Goal: Find specific page/section: Find specific page/section

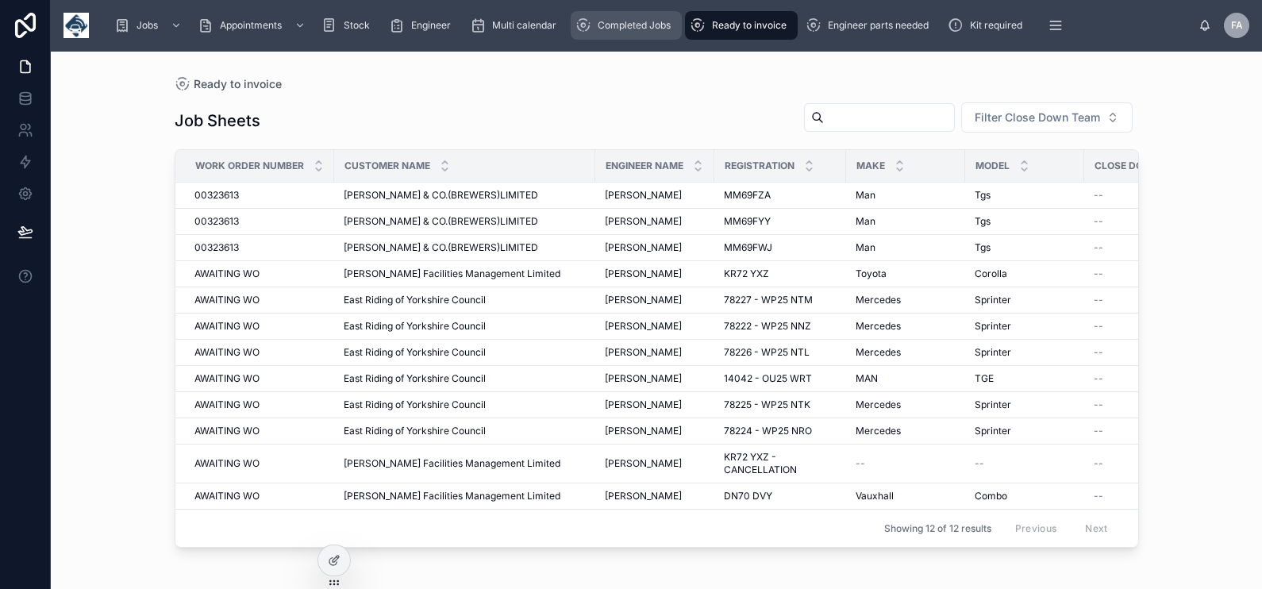
drag, startPoint x: 659, startPoint y: 19, endPoint x: 664, endPoint y: 39, distance: 20.4
click at [659, 20] on span "Completed Jobs" at bounding box center [634, 25] width 73 height 13
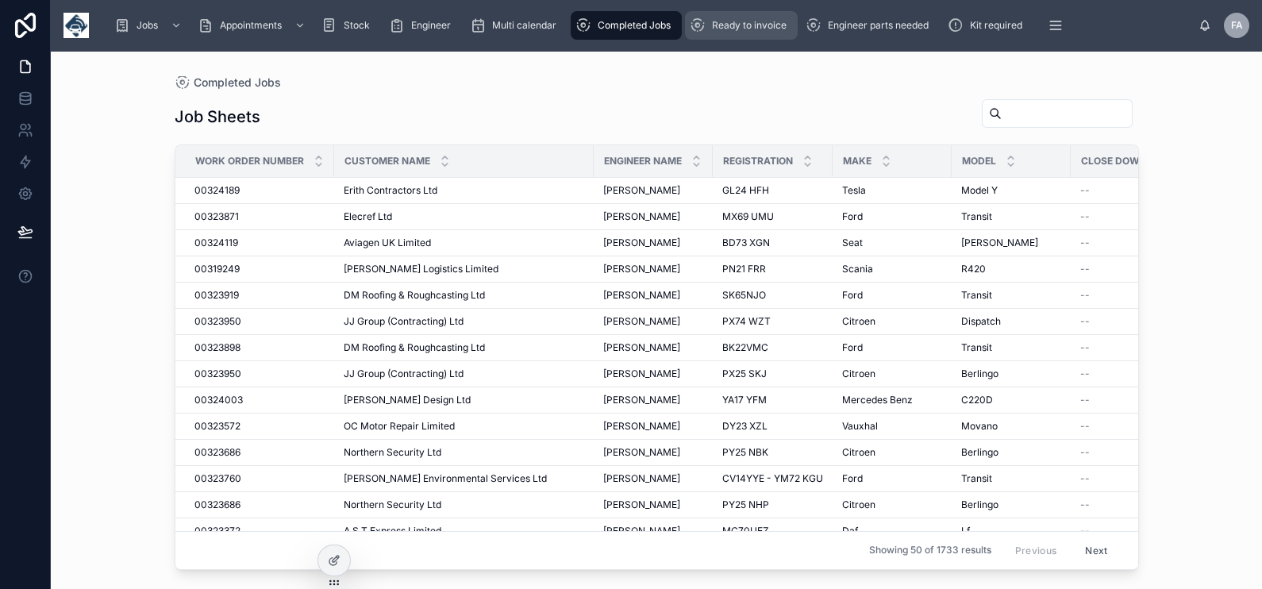
click at [748, 21] on span "Ready to invoice" at bounding box center [749, 25] width 75 height 13
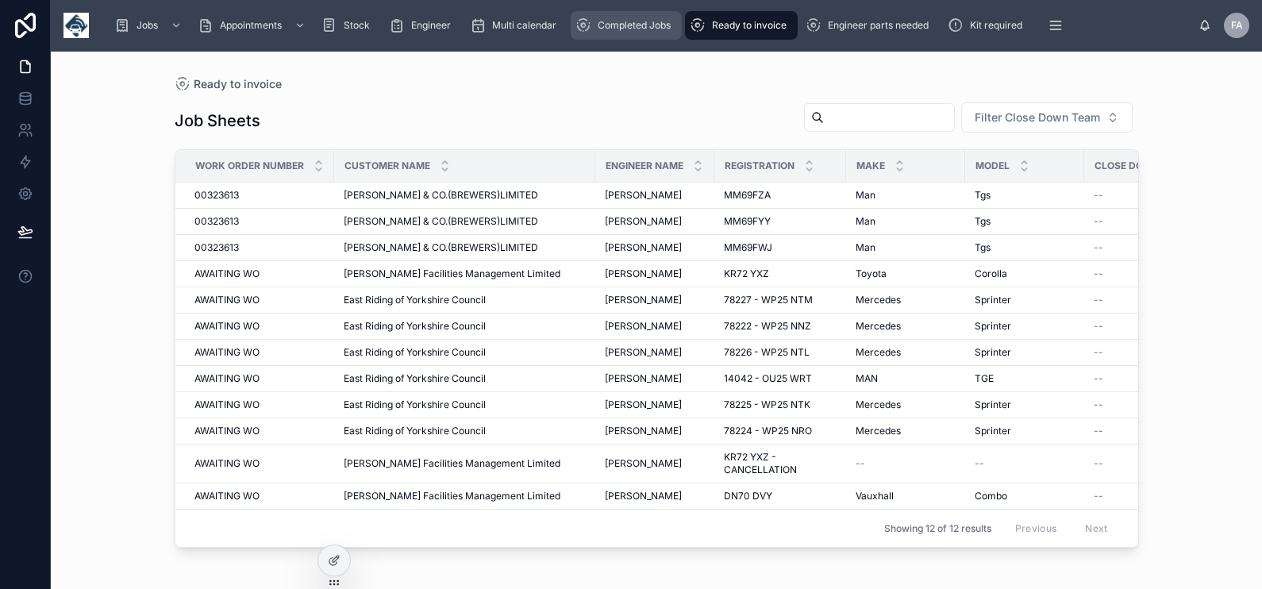
drag, startPoint x: 576, startPoint y: 30, endPoint x: 570, endPoint y: 40, distance: 11.4
click at [576, 30] on icon "scrollable content" at bounding box center [584, 25] width 16 height 16
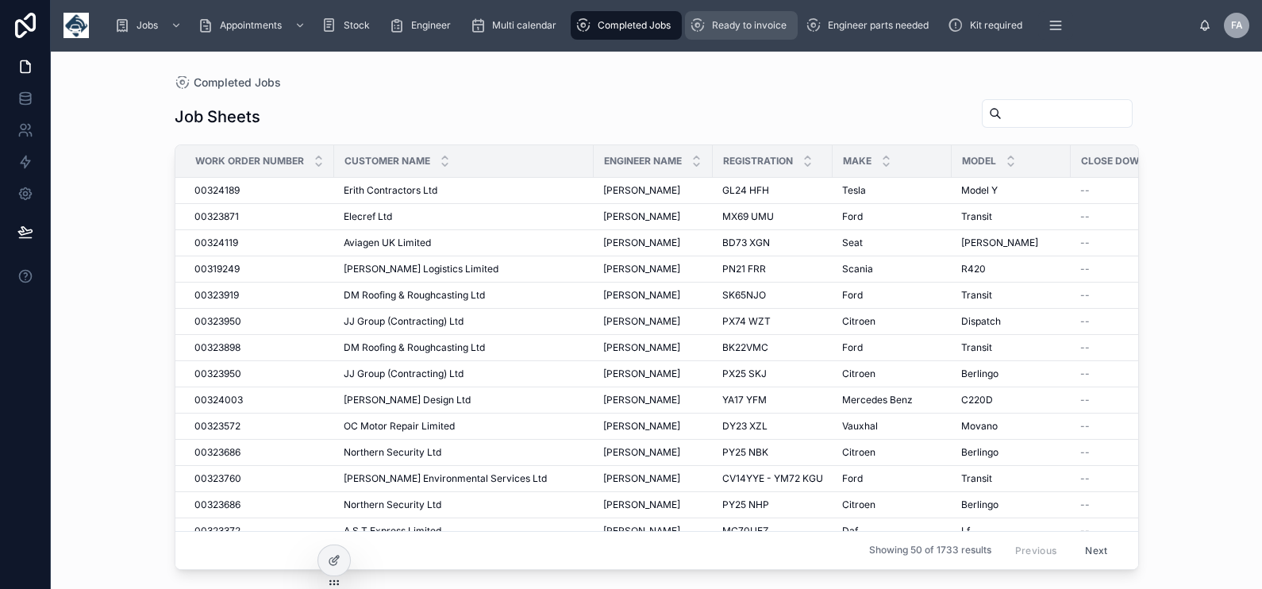
click at [737, 31] on span "Ready to invoice" at bounding box center [749, 25] width 75 height 13
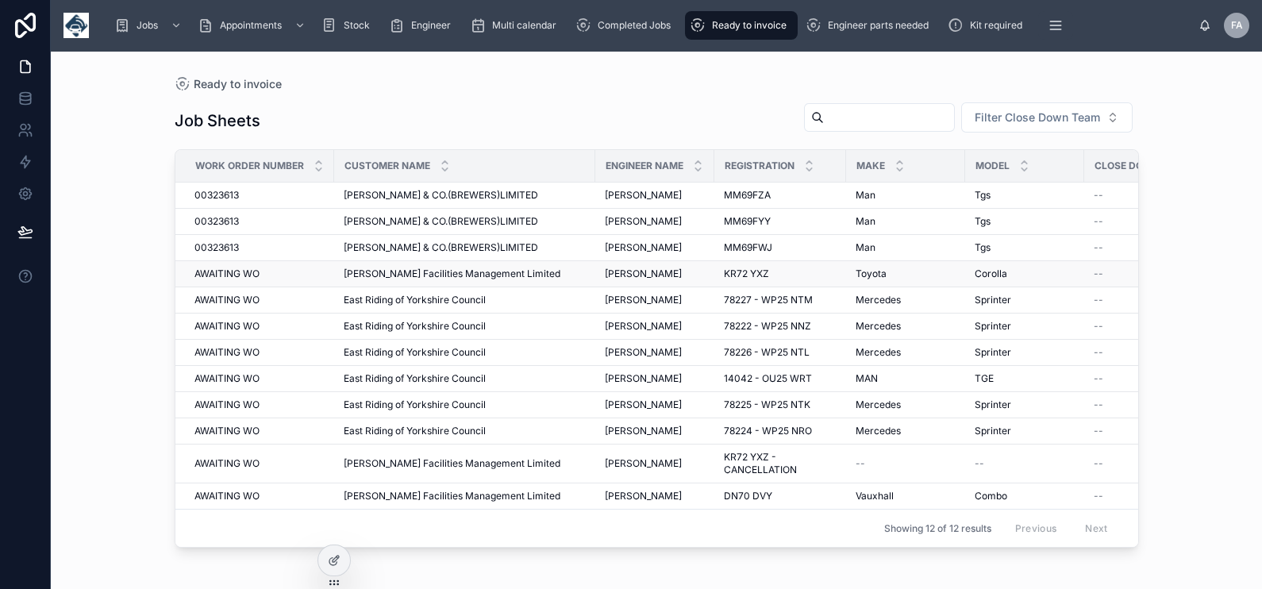
drag, startPoint x: 715, startPoint y: 253, endPoint x: 711, endPoint y: 264, distance: 11.8
drag, startPoint x: 711, startPoint y: 264, endPoint x: 94, endPoint y: 222, distance: 618.3
click at [94, 222] on div "Ready to invoice Job Sheets Filter Close Down Team Work Order Number Customer N…" at bounding box center [656, 320] width 1211 height 538
